Goal: Find specific page/section: Locate a particular part of the current website

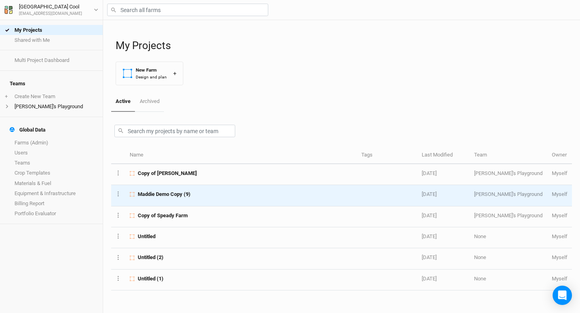
click at [159, 191] on span "Maddie Demo Copy (9)" at bounding box center [164, 194] width 53 height 7
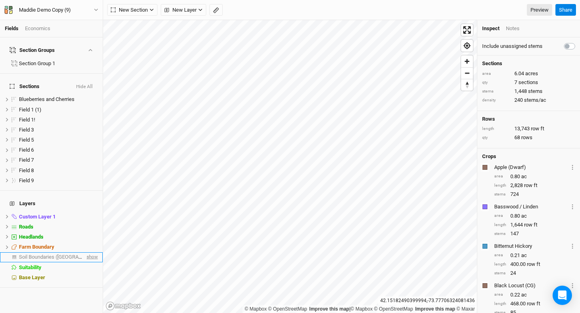
click at [89, 253] on span "show" at bounding box center [91, 258] width 13 height 10
click at [44, 254] on span "Soil Boundaries ([GEOGRAPHIC_DATA])" at bounding box center [65, 257] width 92 height 6
click at [90, 253] on span "show" at bounding box center [91, 258] width 13 height 10
click at [56, 254] on span "Soil Boundaries ([GEOGRAPHIC_DATA])" at bounding box center [65, 257] width 92 height 6
